Goal: Navigation & Orientation: Understand site structure

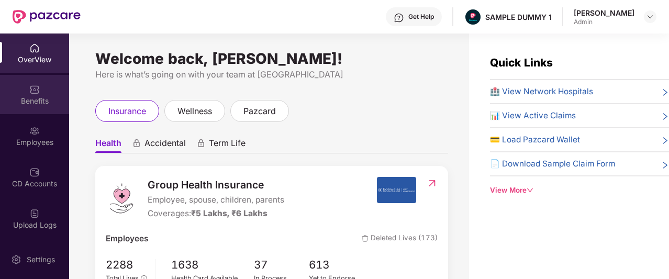
click at [40, 98] on div "Benefits" at bounding box center [34, 101] width 69 height 10
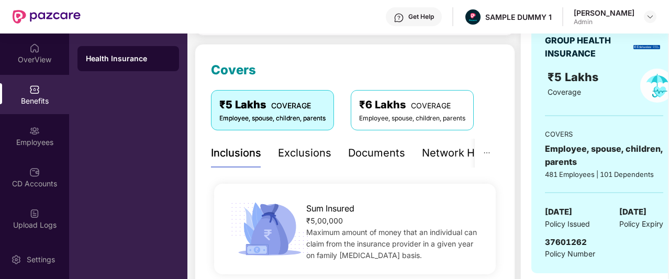
scroll to position [125, 0]
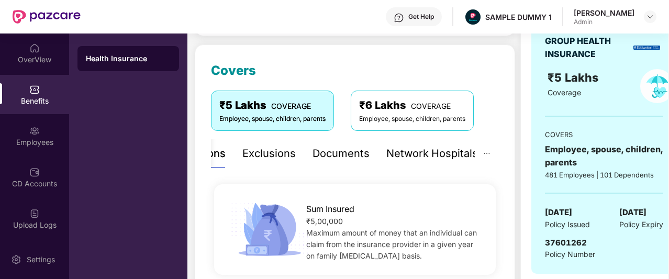
click at [425, 159] on div "Network Hospitals" at bounding box center [433, 154] width 92 height 16
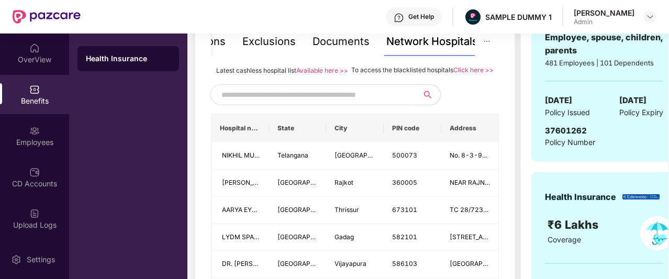
scroll to position [237, 0]
click at [291, 103] on input "text" at bounding box center [311, 95] width 179 height 16
click at [265, 103] on input "text" at bounding box center [311, 95] width 179 height 16
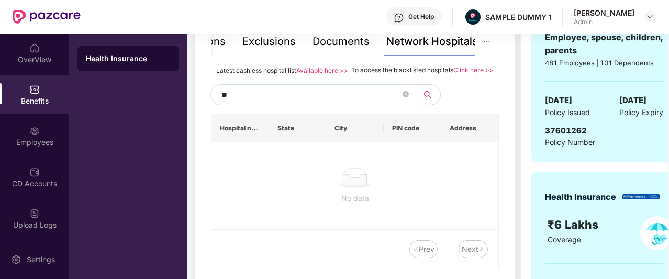
type input "*"
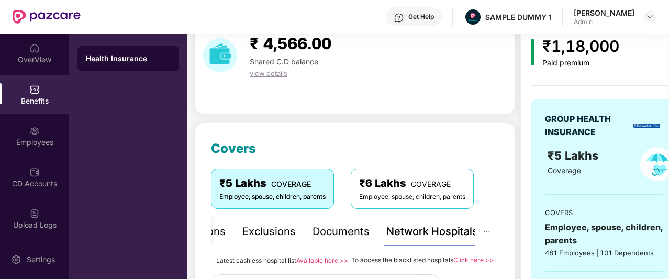
scroll to position [47, 0]
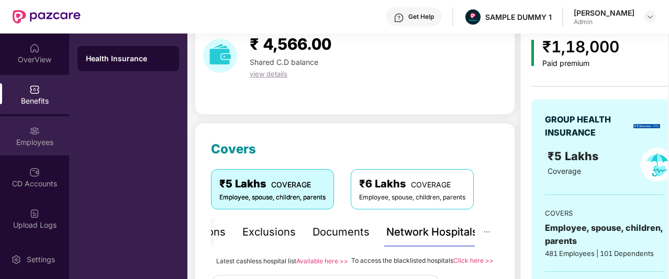
type input "***"
click at [29, 134] on img at bounding box center [34, 131] width 10 height 10
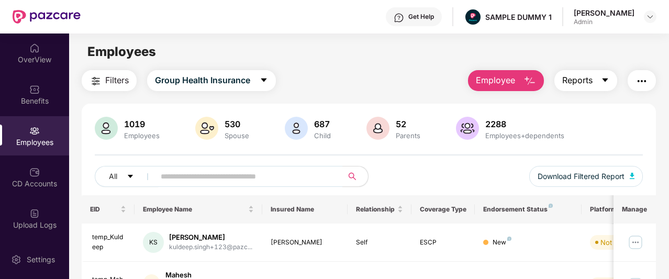
click at [598, 78] on button "Reports" at bounding box center [586, 80] width 63 height 21
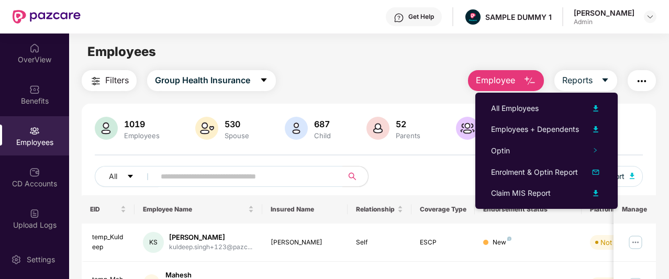
click at [443, 71] on div "Filters Group Health Insurance Employee Reports" at bounding box center [369, 80] width 575 height 21
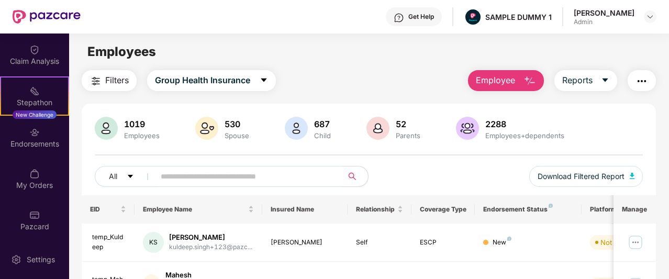
scroll to position [247, 0]
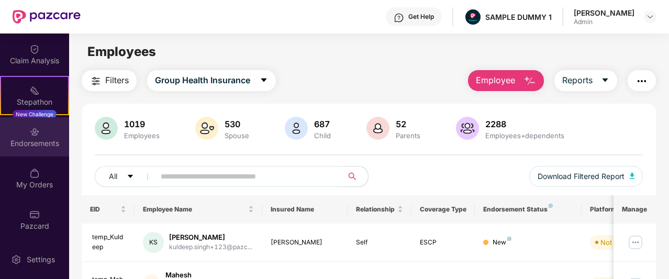
click at [34, 146] on div "Endorsements" at bounding box center [34, 143] width 69 height 10
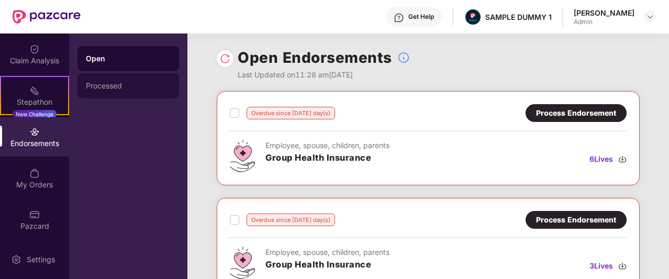
click at [152, 85] on div "Processed" at bounding box center [128, 86] width 85 height 8
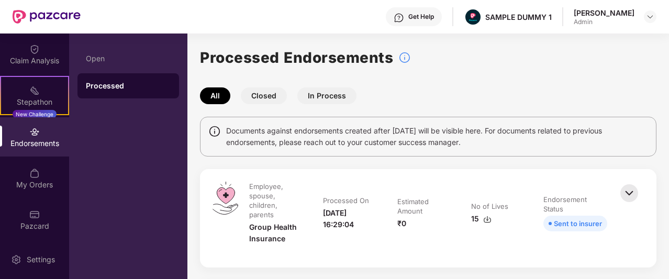
click at [270, 97] on button "Closed" at bounding box center [264, 95] width 46 height 17
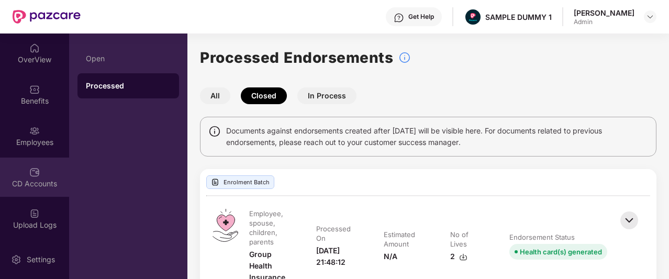
click at [41, 175] on div "CD Accounts" at bounding box center [34, 177] width 69 height 39
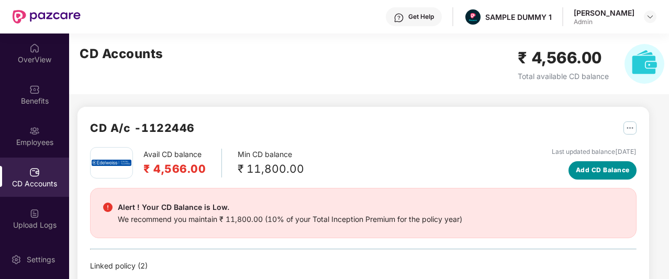
click at [593, 172] on span "Add CD Balance" at bounding box center [603, 171] width 54 height 10
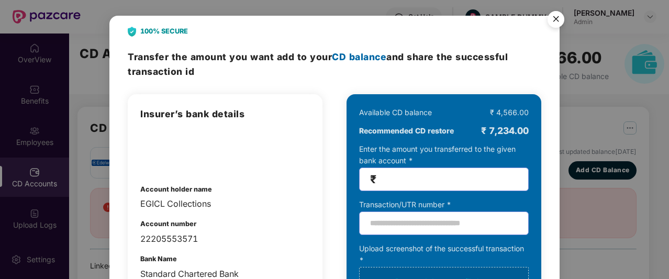
click at [554, 14] on img "Close" at bounding box center [556, 20] width 29 height 29
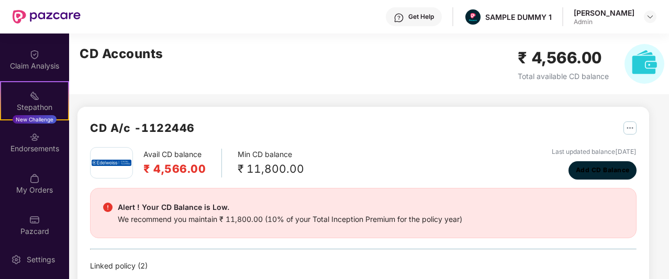
scroll to position [244, 0]
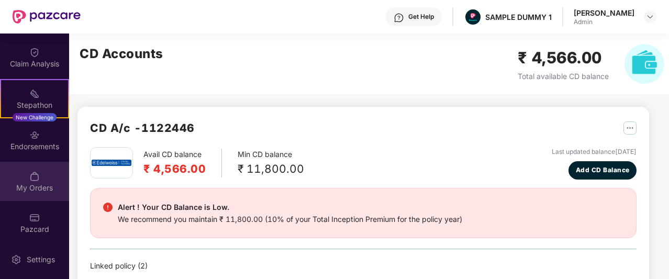
click at [31, 181] on img at bounding box center [34, 176] width 10 height 10
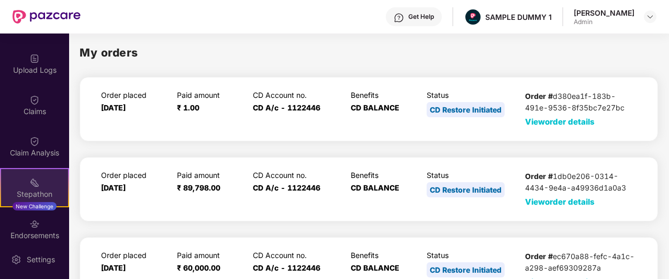
scroll to position [156, 0]
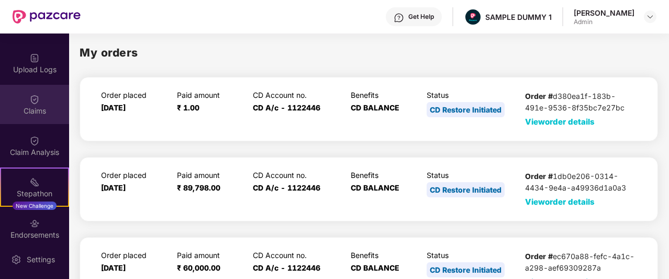
click at [37, 106] on div "Claims" at bounding box center [34, 111] width 69 height 10
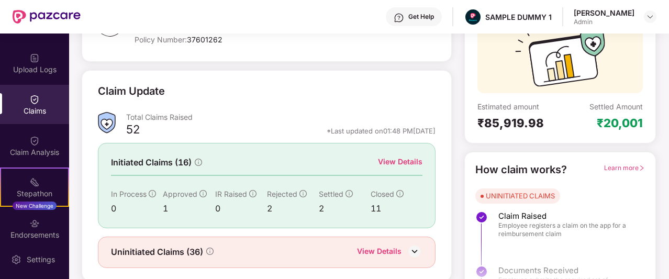
scroll to position [130, 0]
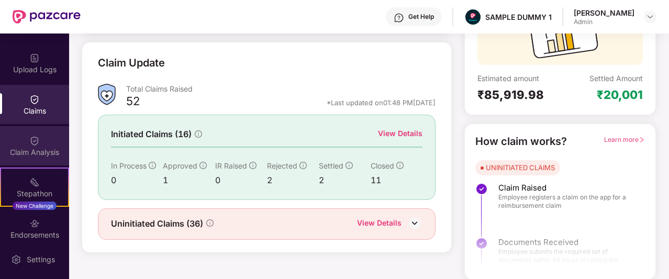
click at [37, 144] on img at bounding box center [34, 141] width 10 height 10
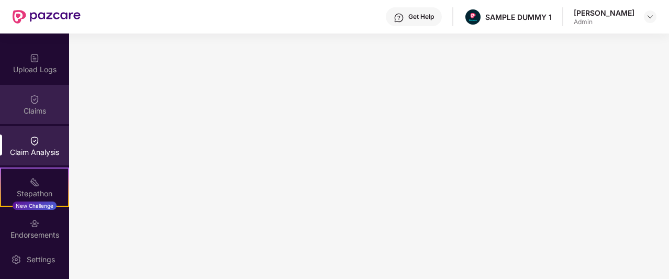
click at [34, 94] on img at bounding box center [34, 99] width 10 height 10
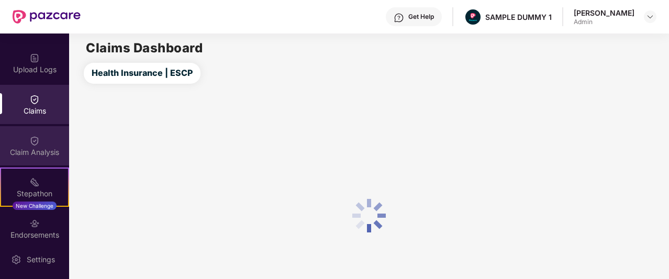
click at [37, 152] on div "Claim Analysis" at bounding box center [34, 152] width 69 height 10
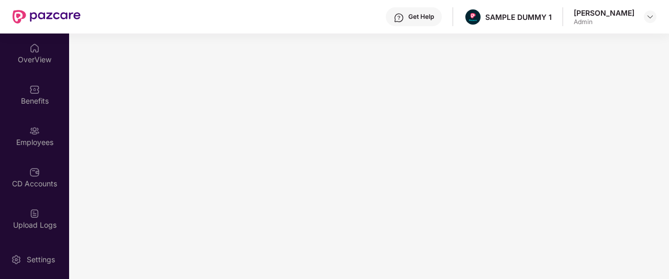
click at [40, 15] on img at bounding box center [47, 17] width 68 height 14
click at [36, 13] on img at bounding box center [47, 17] width 68 height 14
